Goal: Task Accomplishment & Management: Manage account settings

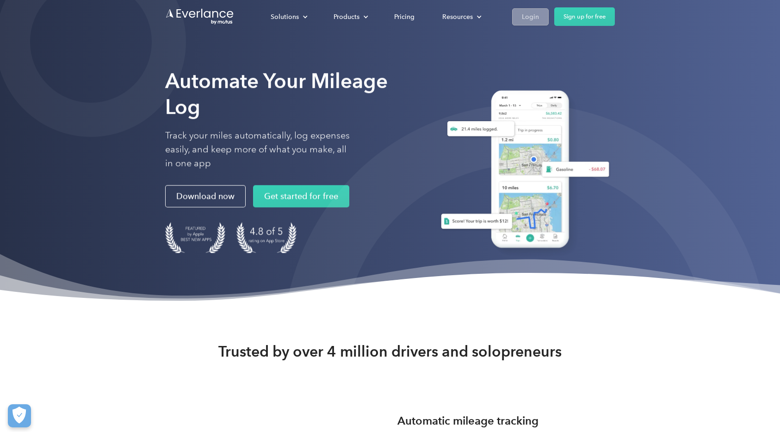
click at [527, 16] on div "Login" at bounding box center [530, 17] width 17 height 12
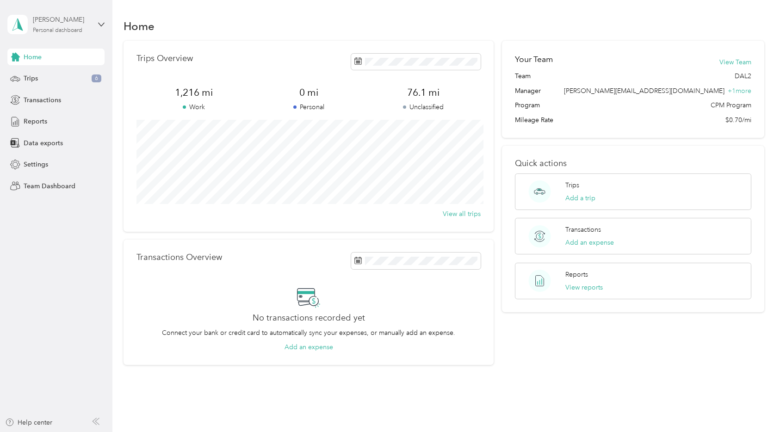
click at [82, 23] on div "[PERSON_NAME]" at bounding box center [62, 20] width 58 height 10
click at [43, 79] on div "Team dashboard" at bounding box center [131, 76] width 234 height 16
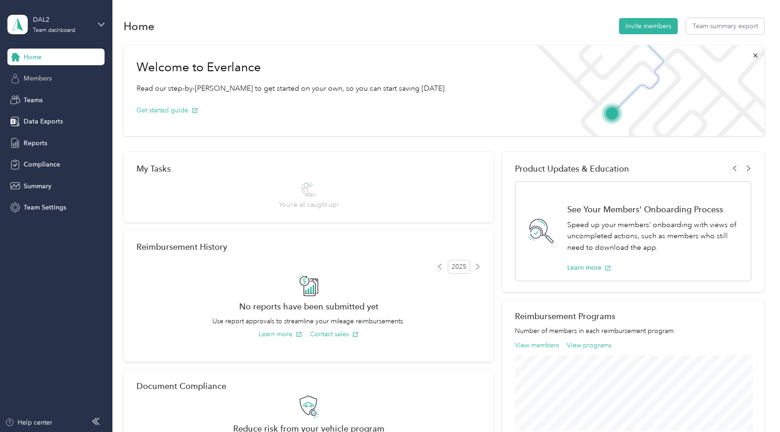
click at [37, 78] on span "Members" at bounding box center [38, 79] width 28 height 10
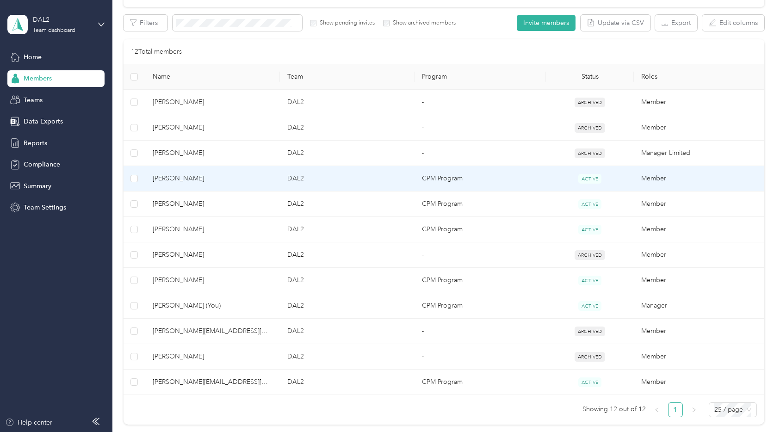
scroll to position [254, 0]
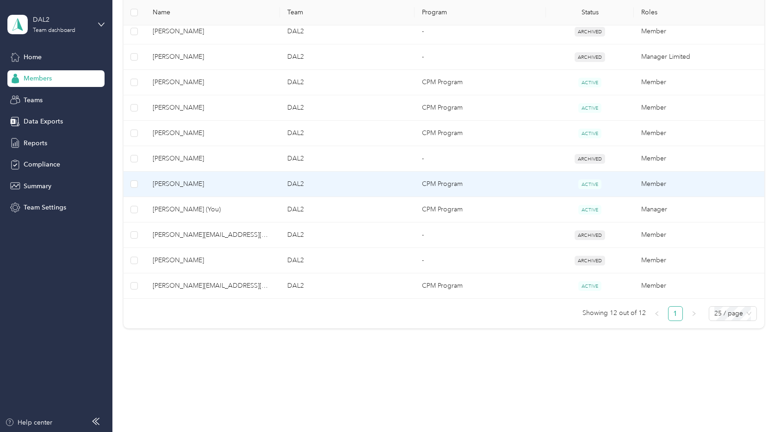
click at [171, 184] on span "[PERSON_NAME]" at bounding box center [213, 184] width 120 height 10
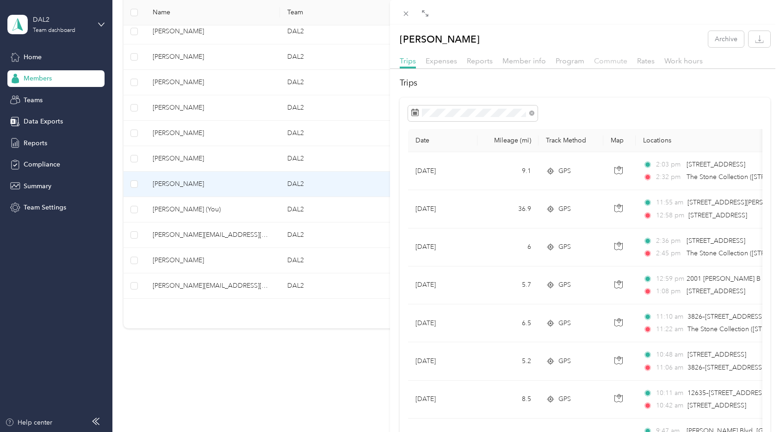
click at [607, 59] on span "Commute" at bounding box center [610, 60] width 33 height 9
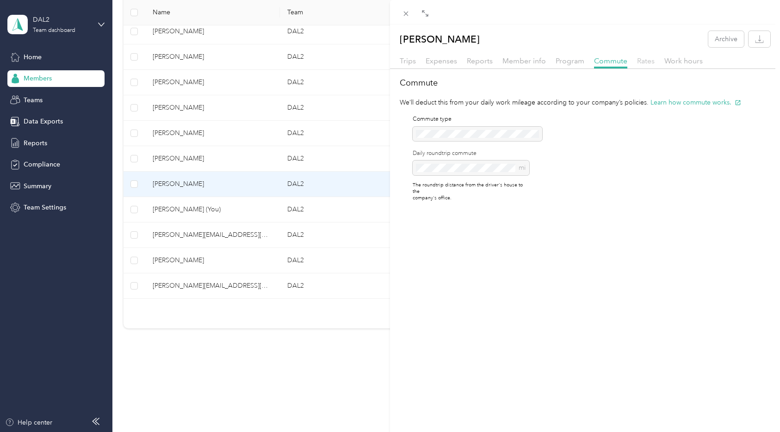
click at [642, 59] on span "Rates" at bounding box center [646, 60] width 18 height 9
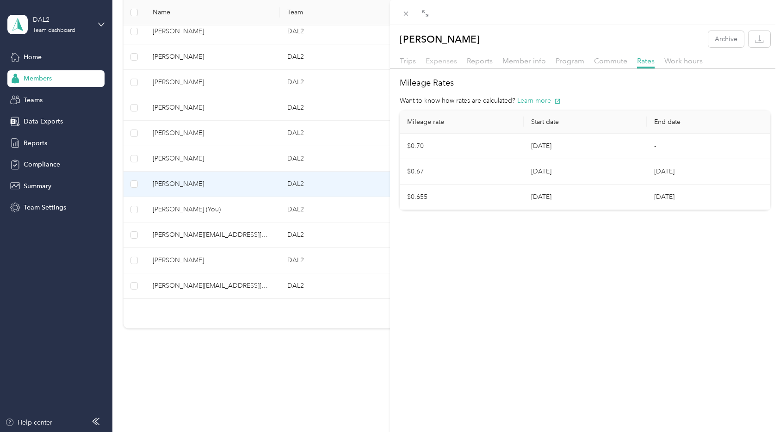
click at [440, 62] on span "Expenses" at bounding box center [440, 60] width 31 height 9
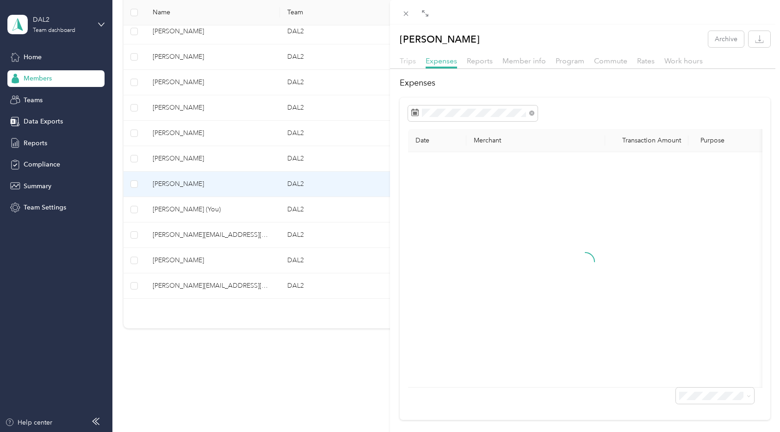
click at [403, 59] on span "Trips" at bounding box center [408, 60] width 16 height 9
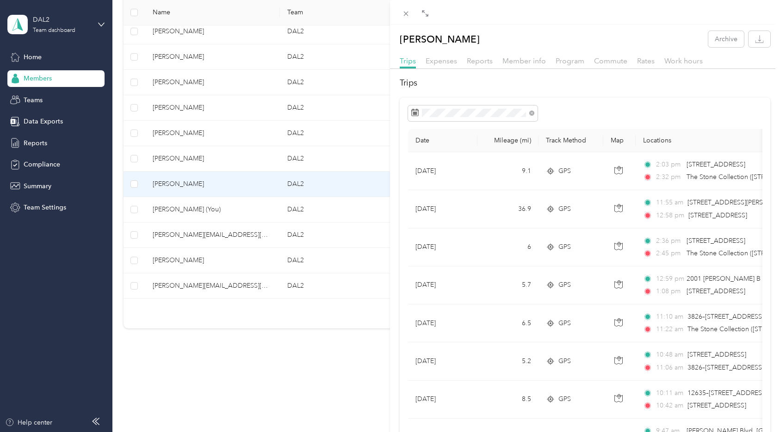
click at [181, 105] on div "[PERSON_NAME] Archive Trips Expenses Reports Member info Program Commute Rates …" at bounding box center [390, 216] width 780 height 432
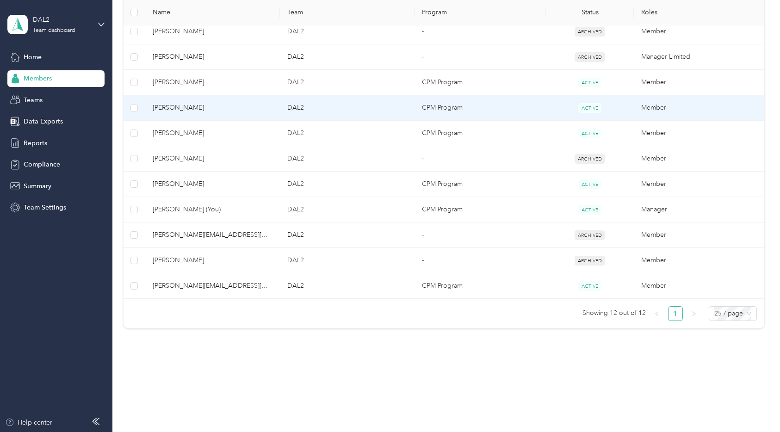
click at [177, 106] on span "[PERSON_NAME]" at bounding box center [213, 108] width 120 height 10
